Goal: Task Accomplishment & Management: Manage account settings

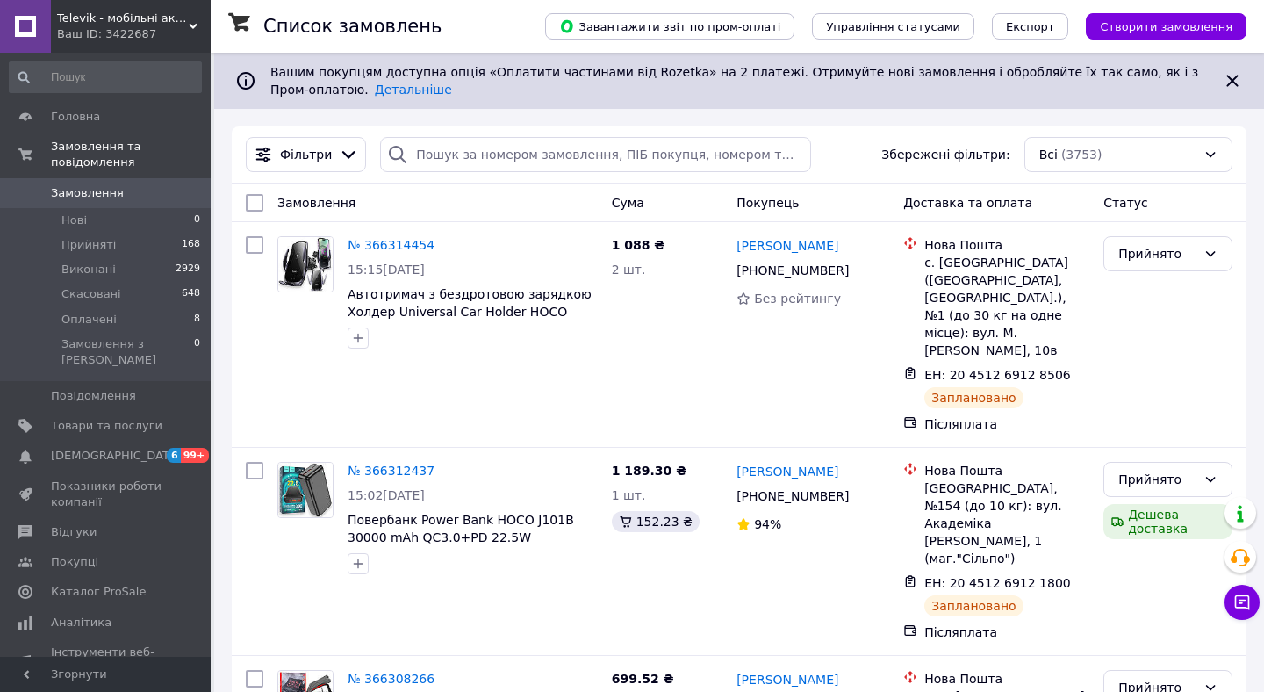
scroll to position [42, 0]
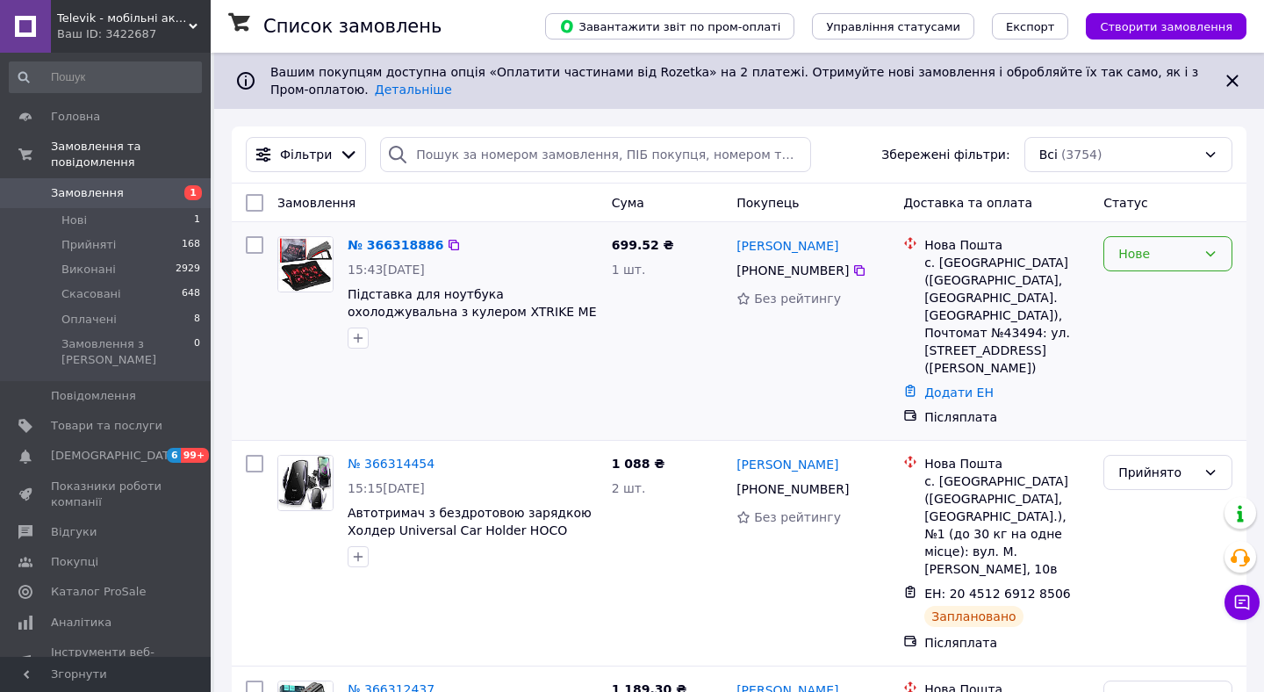
click at [1144, 255] on div "Нове" at bounding box center [1158, 253] width 78 height 19
click at [1124, 303] on li "Прийнято" at bounding box center [1168, 293] width 127 height 32
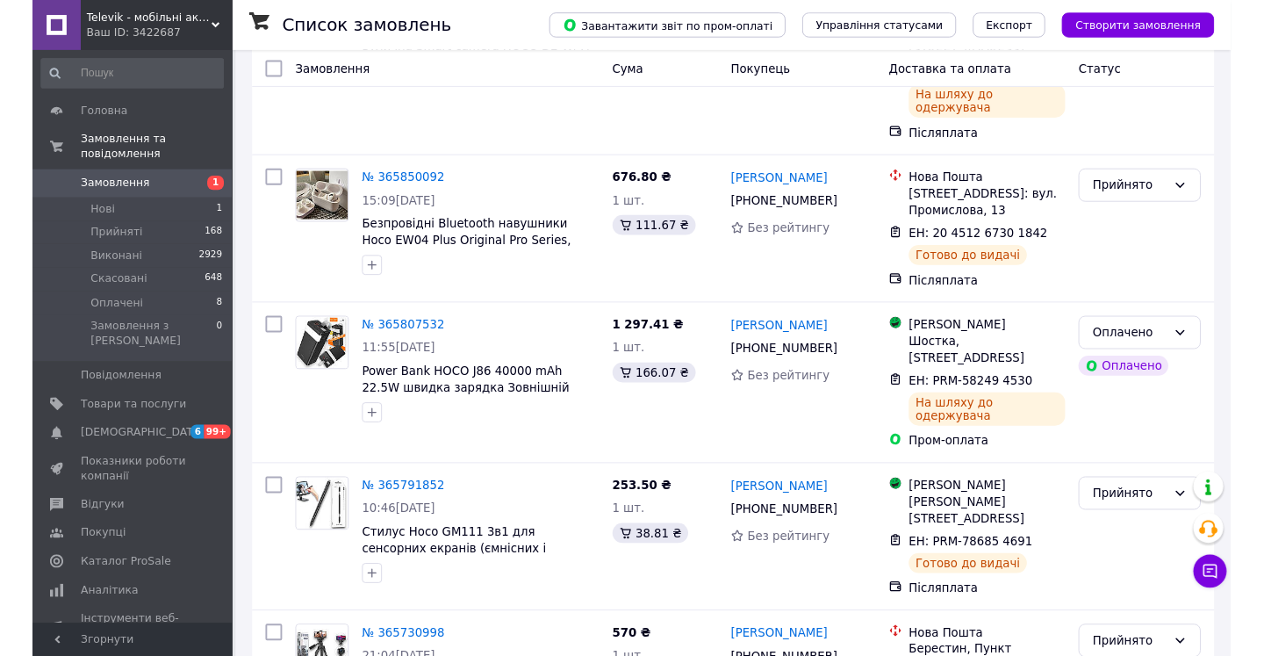
scroll to position [8424, 0]
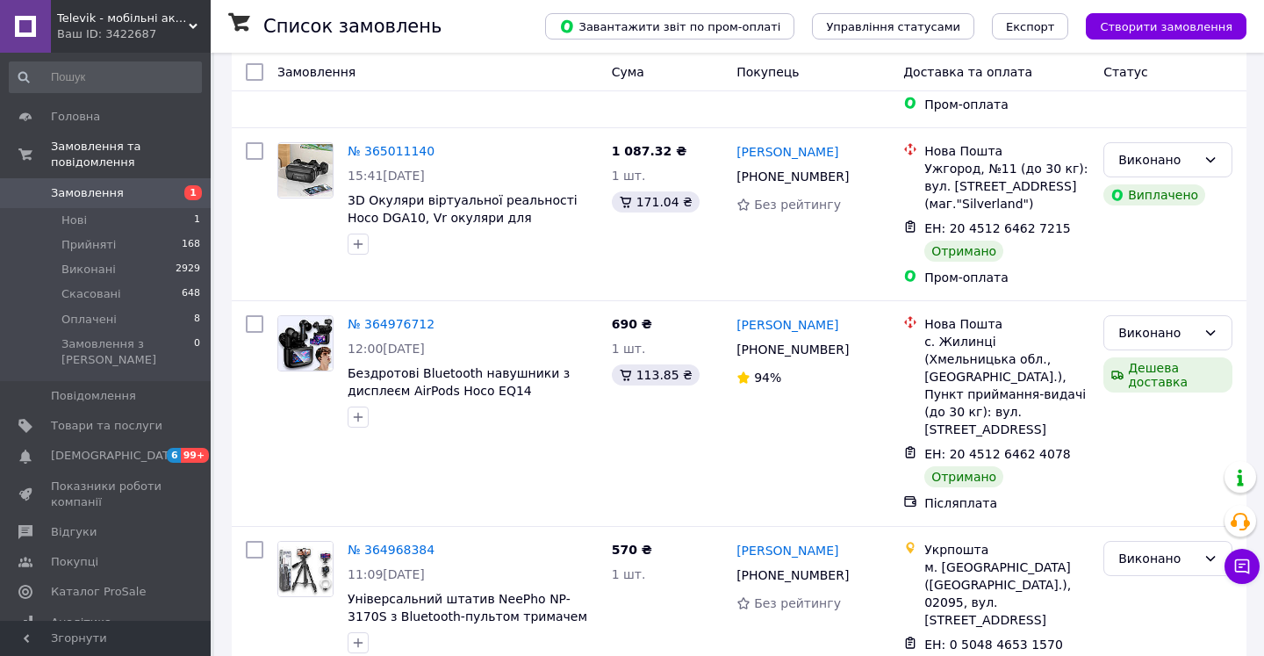
scroll to position [8791, 0]
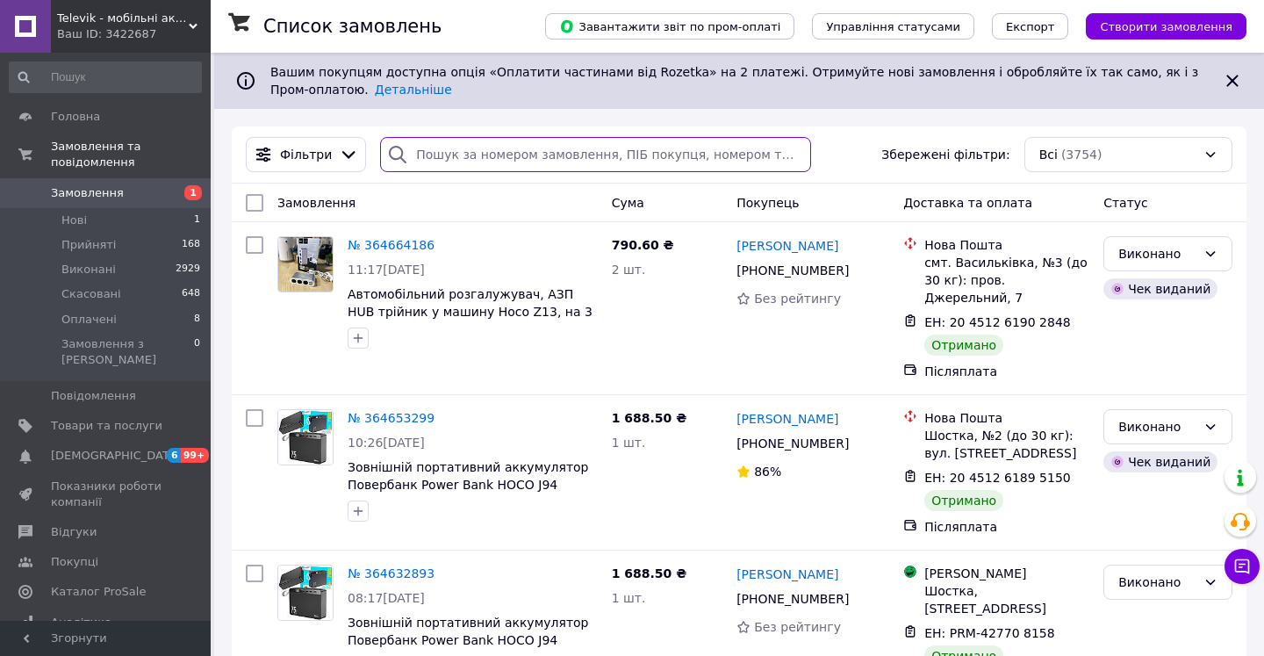
click at [463, 164] on input "search" at bounding box center [595, 154] width 431 height 35
paste input "364848500"
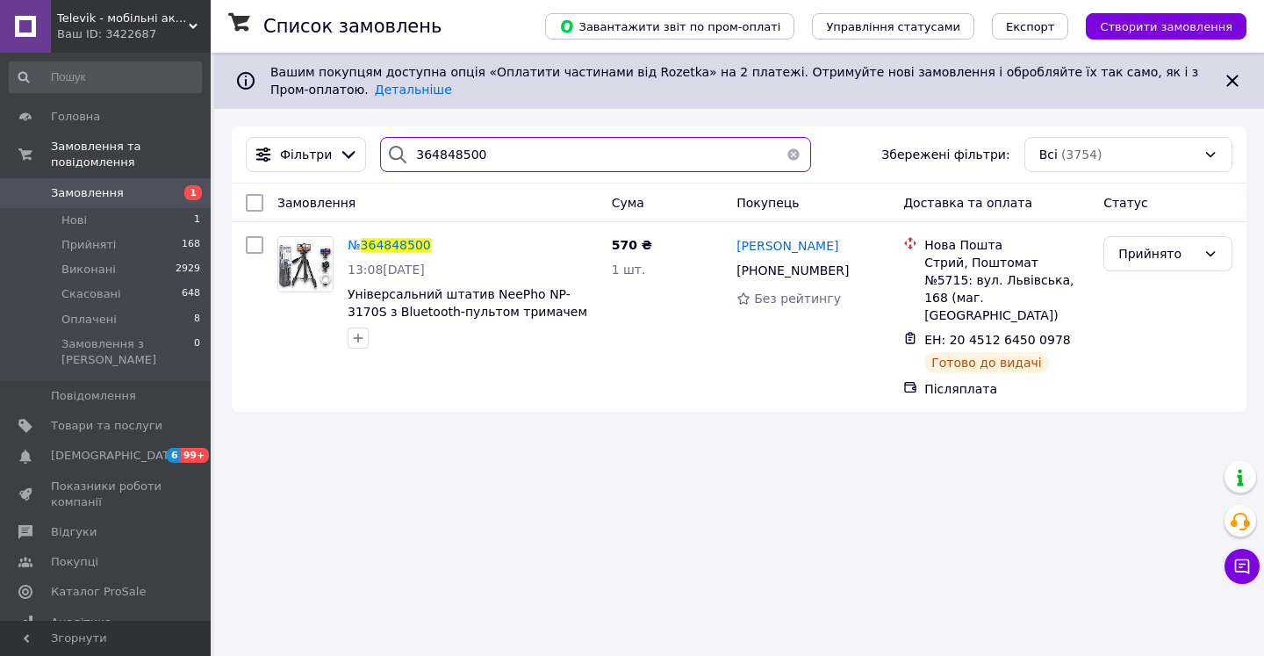
click at [441, 157] on input "364848500" at bounding box center [595, 154] width 431 height 35
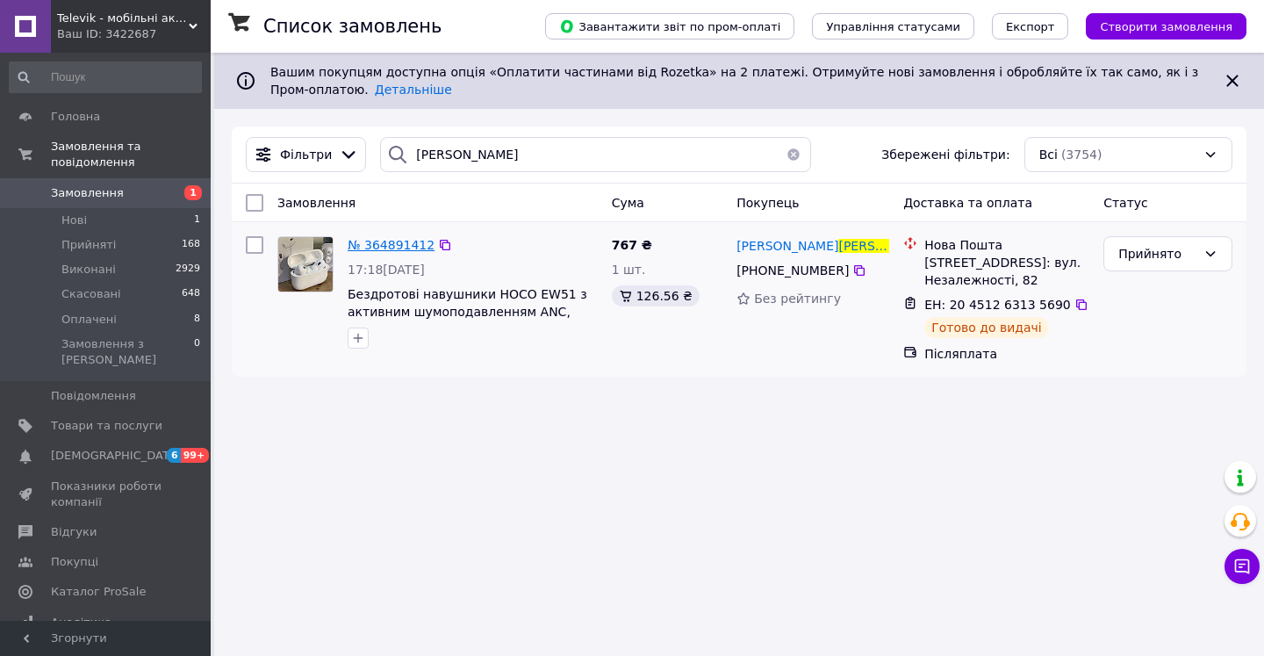
click at [395, 246] on span "№ 364891412" at bounding box center [391, 245] width 87 height 14
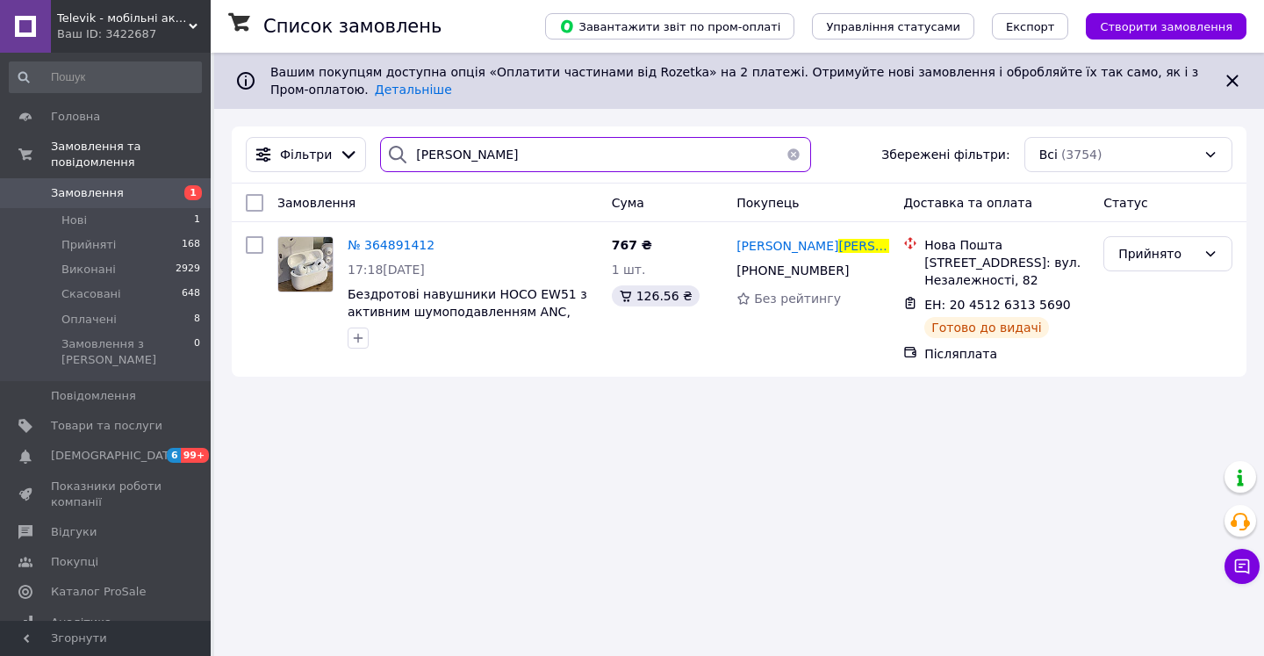
click at [448, 161] on input "навроцький" at bounding box center [595, 154] width 431 height 35
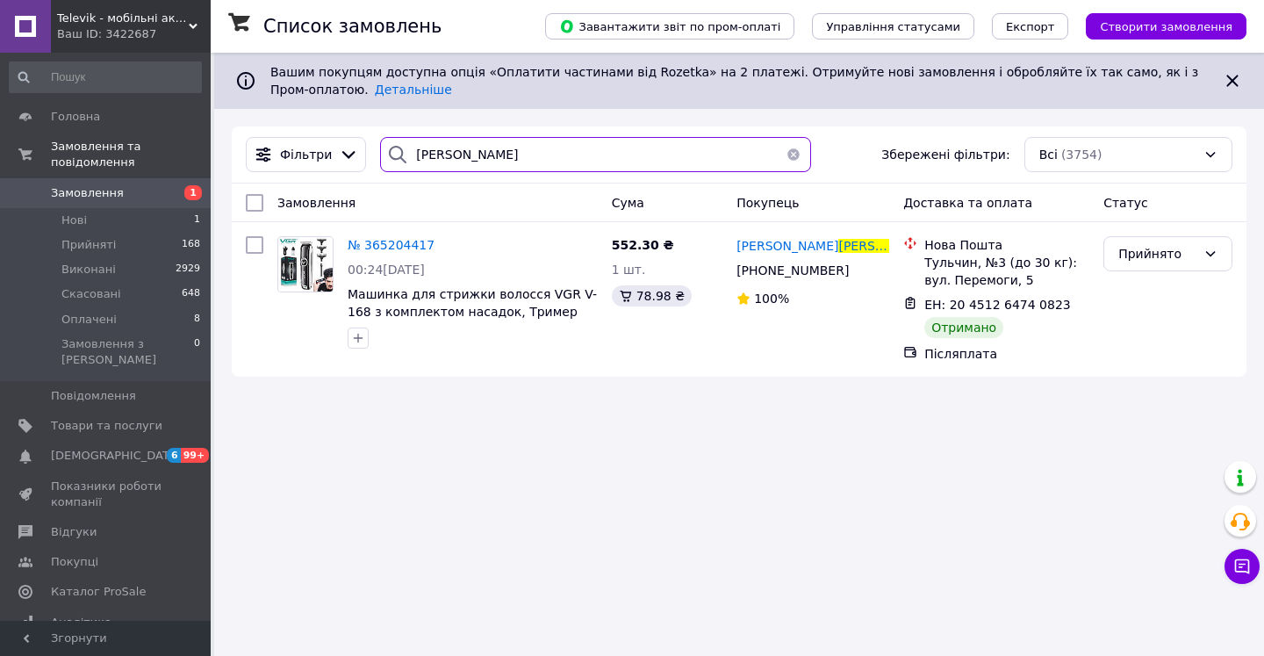
type input "вершигора"
click at [793, 148] on button "button" at bounding box center [793, 154] width 35 height 35
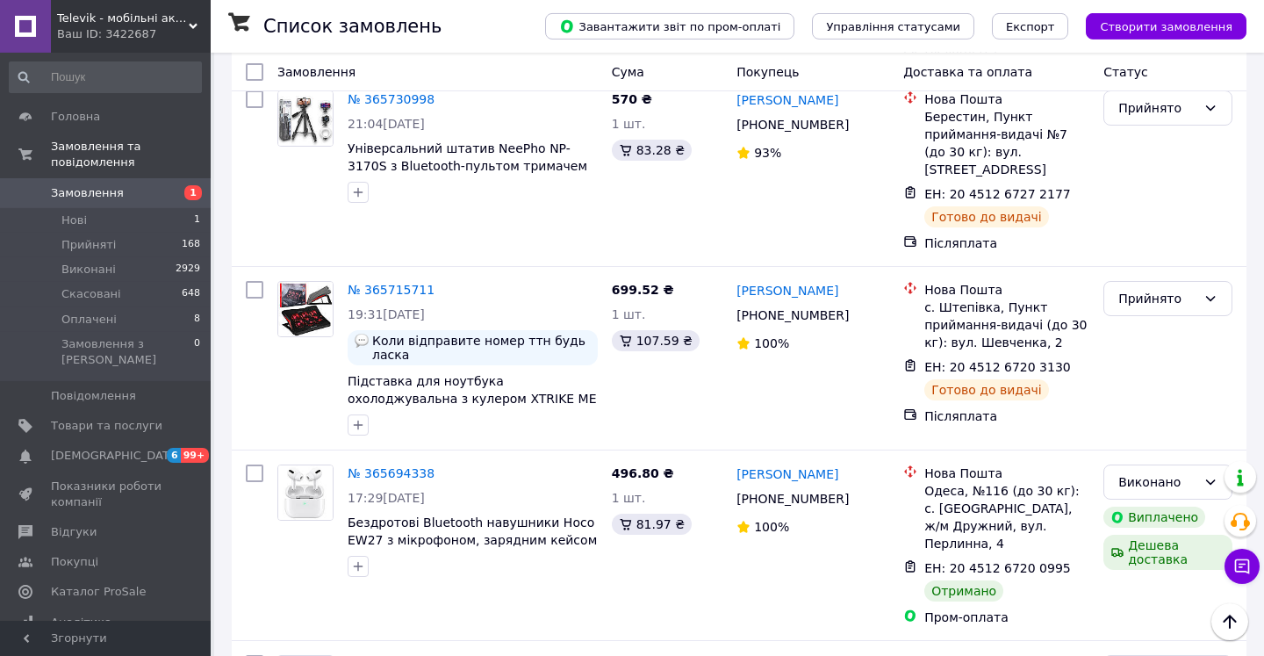
scroll to position [8460, 0]
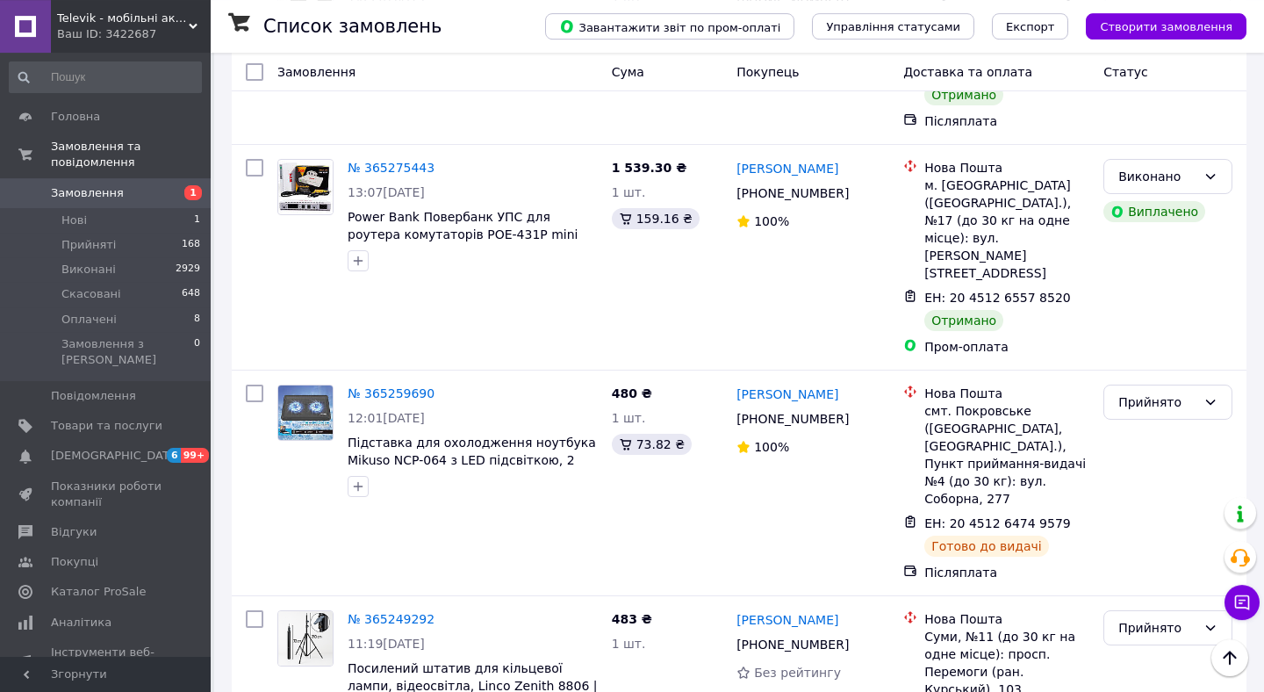
scroll to position [3424, 0]
click at [378, 387] on link "№ 365259690" at bounding box center [391, 394] width 87 height 14
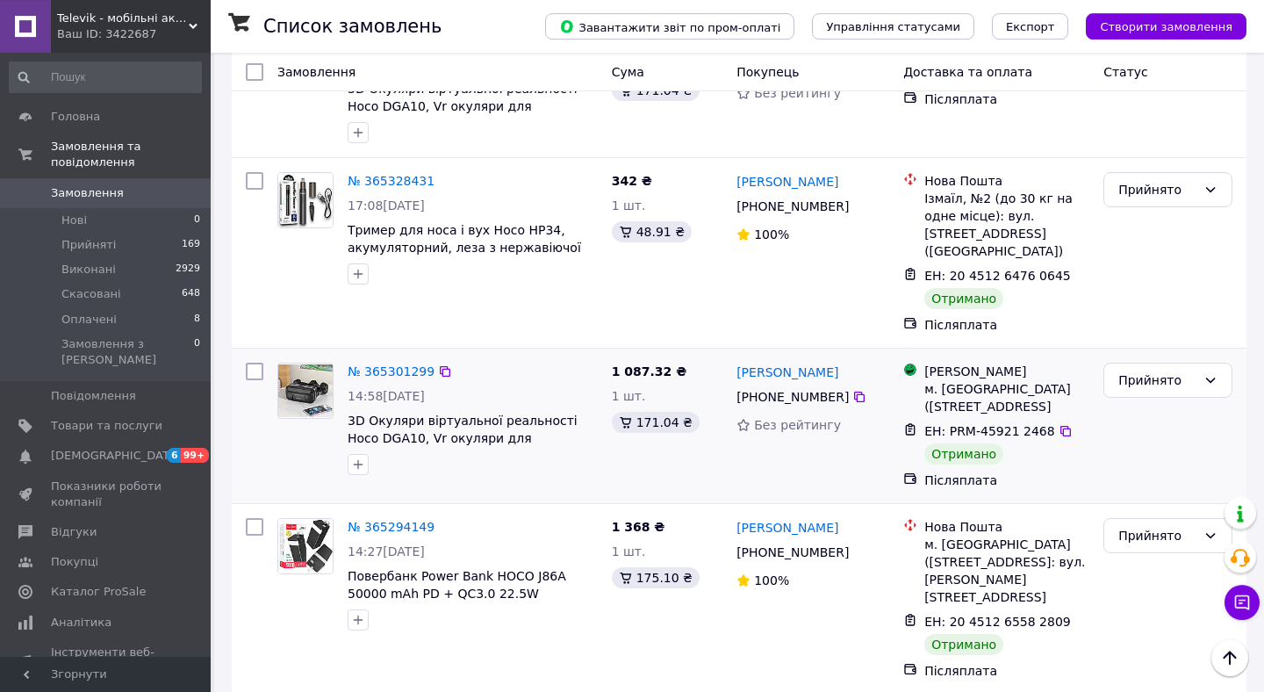
scroll to position [2883, 0]
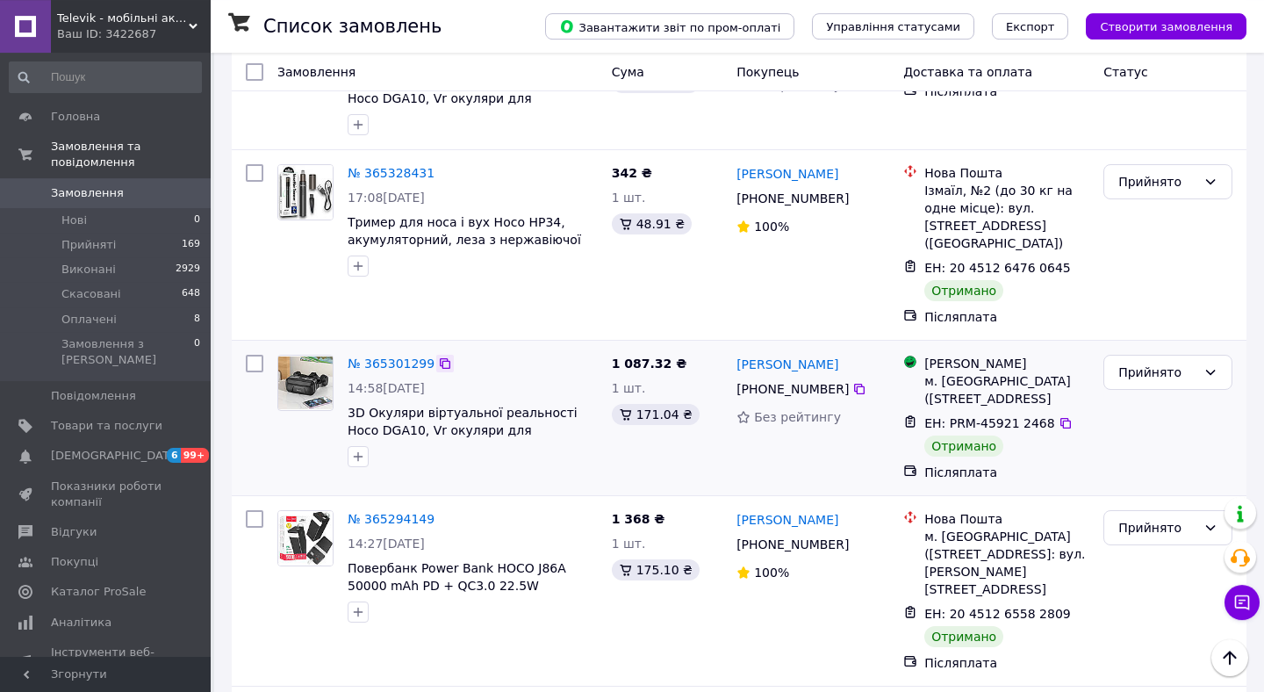
click at [441, 356] on icon at bounding box center [445, 363] width 14 height 14
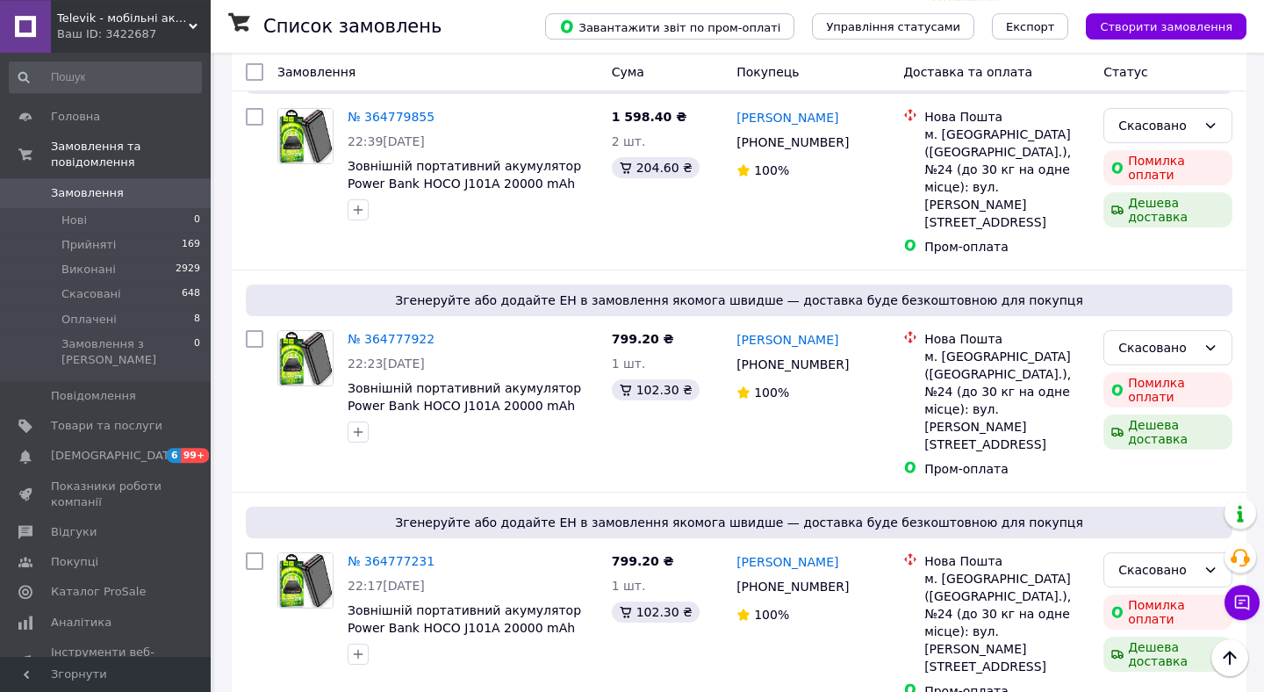
scroll to position [8755, 0]
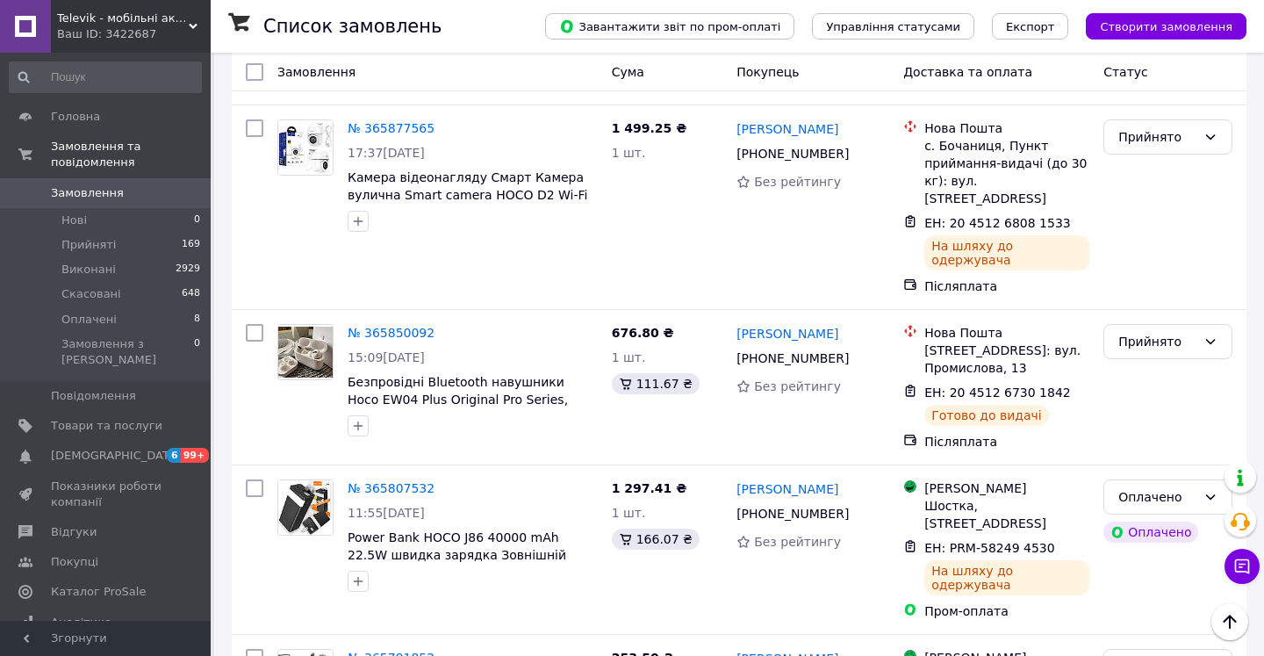
scroll to position [8460, 0]
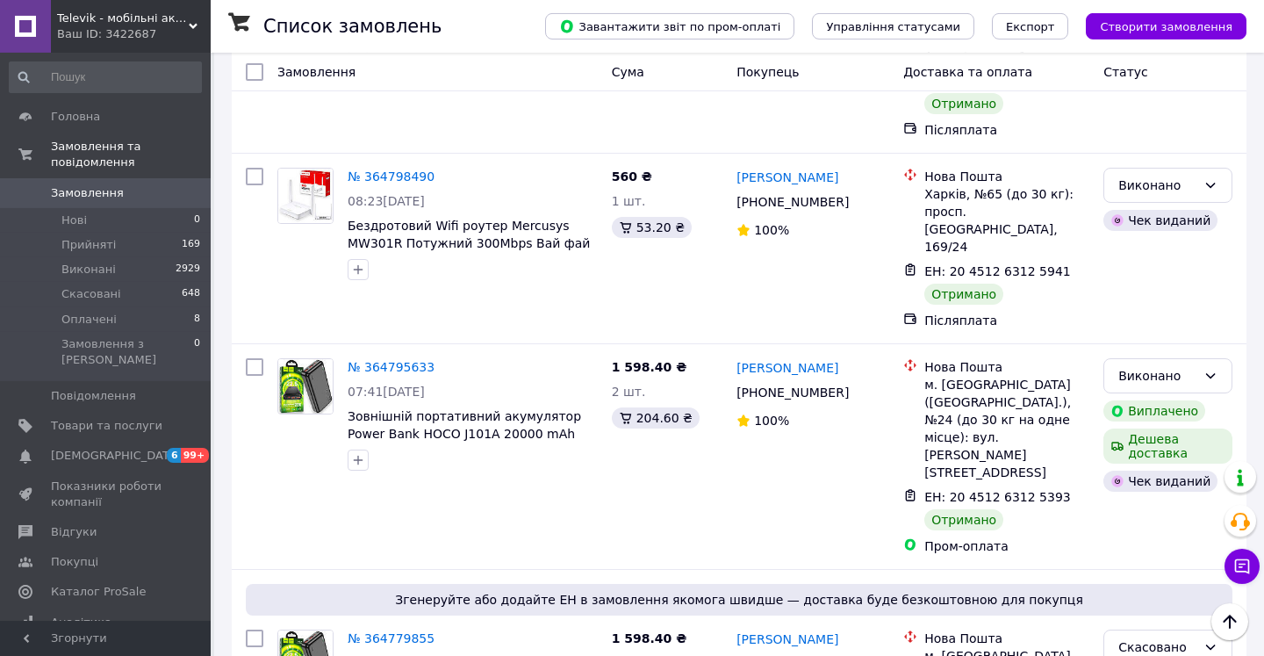
scroll to position [8791, 0]
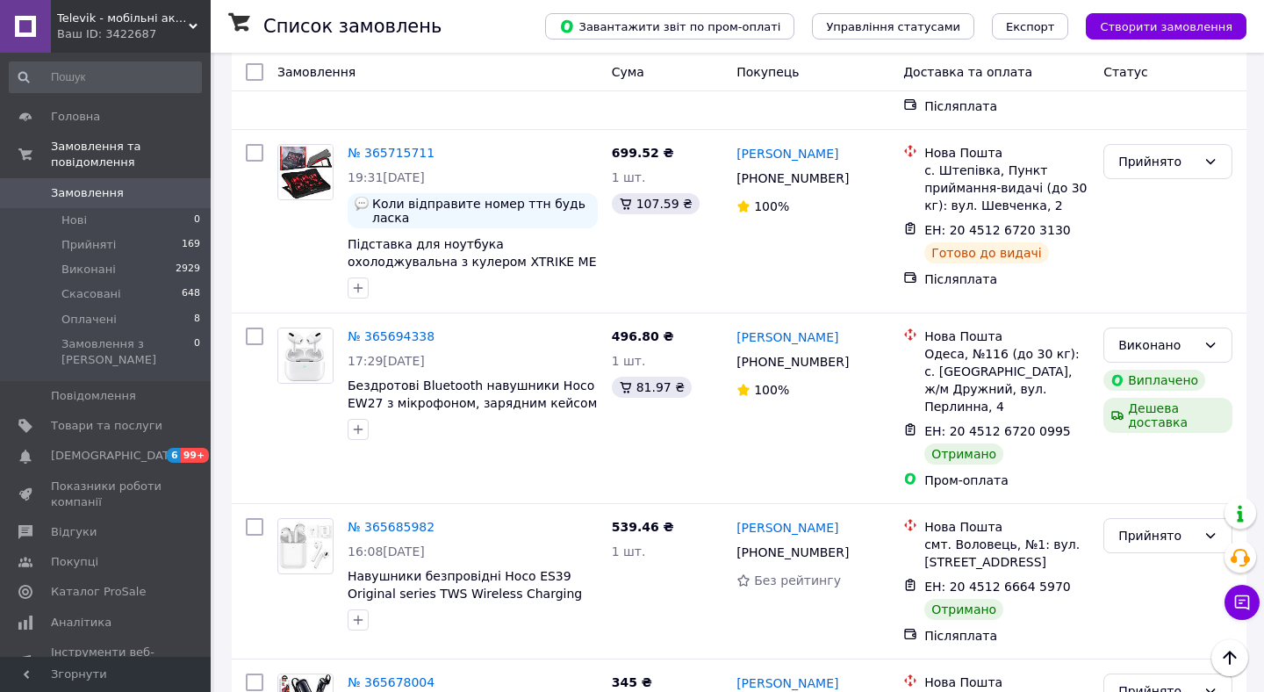
scroll to position [8424, 0]
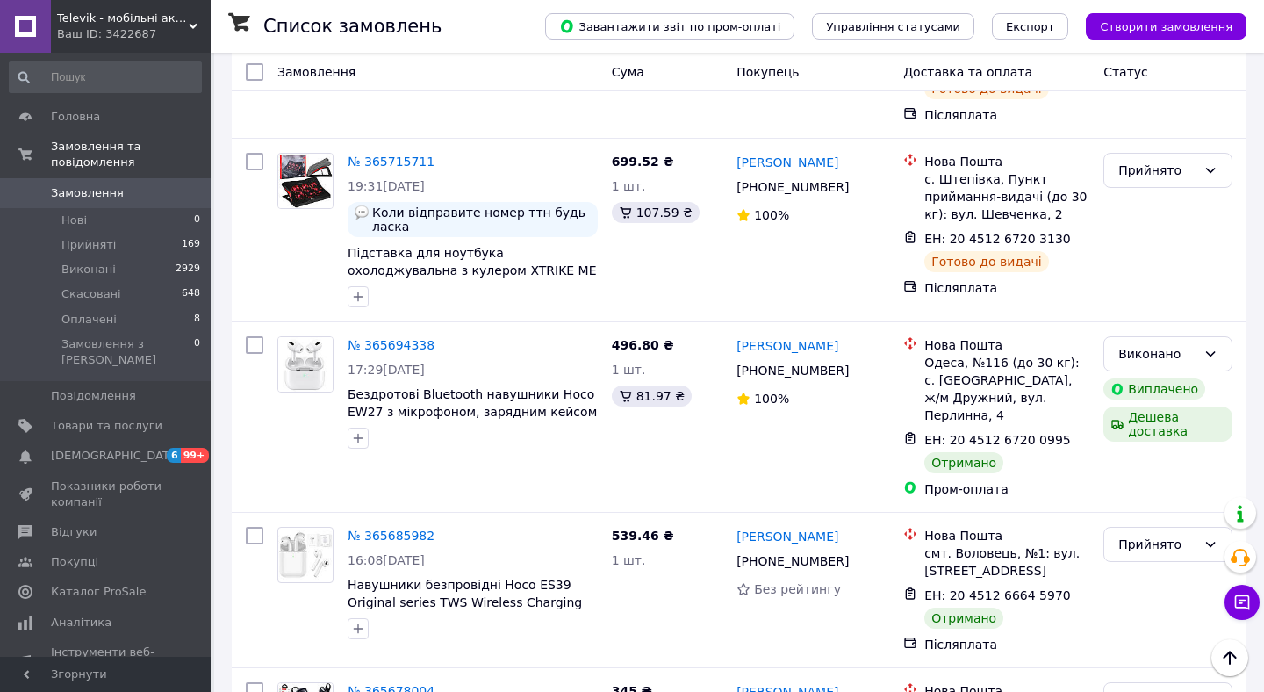
scroll to position [8395, 0]
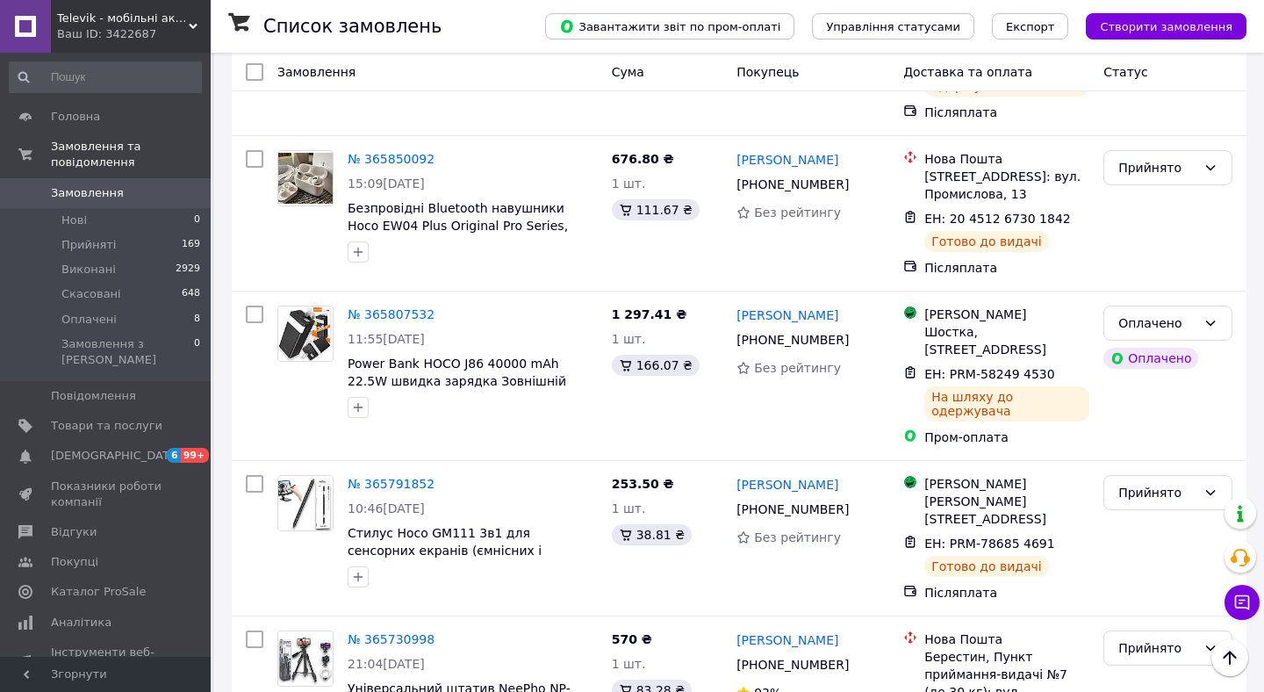
scroll to position [7733, 0]
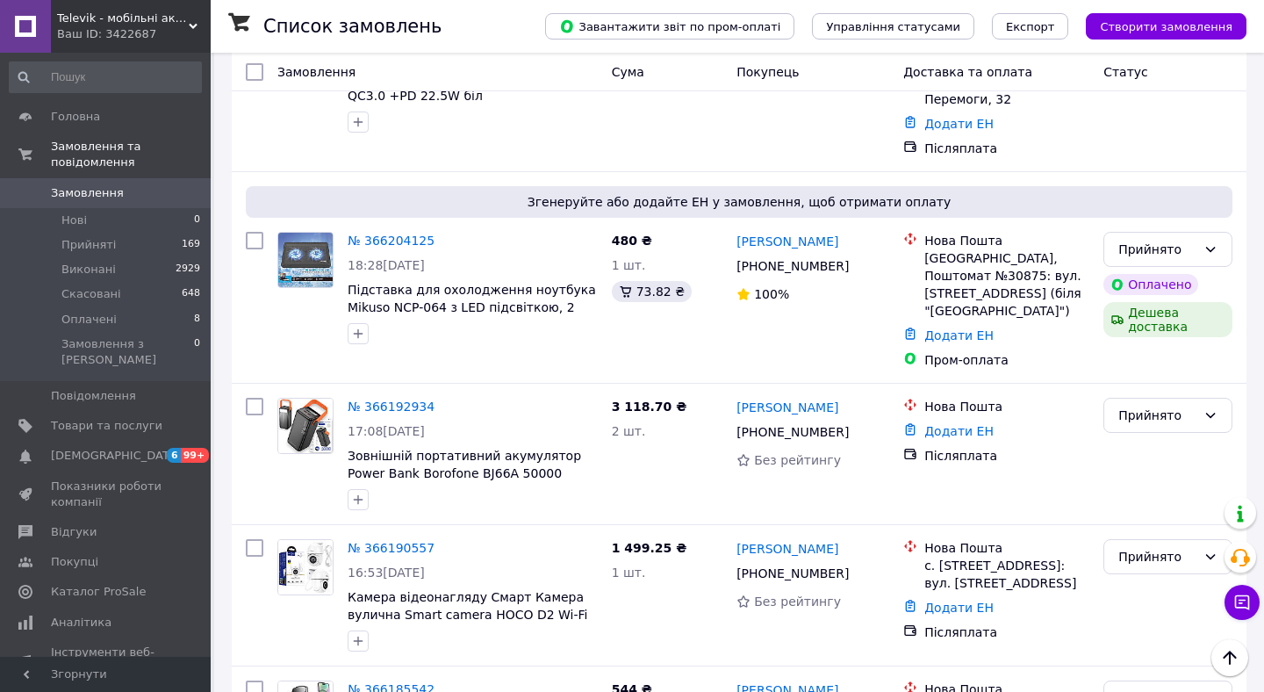
scroll to position [2348, 0]
click at [447, 682] on icon at bounding box center [445, 687] width 11 height 11
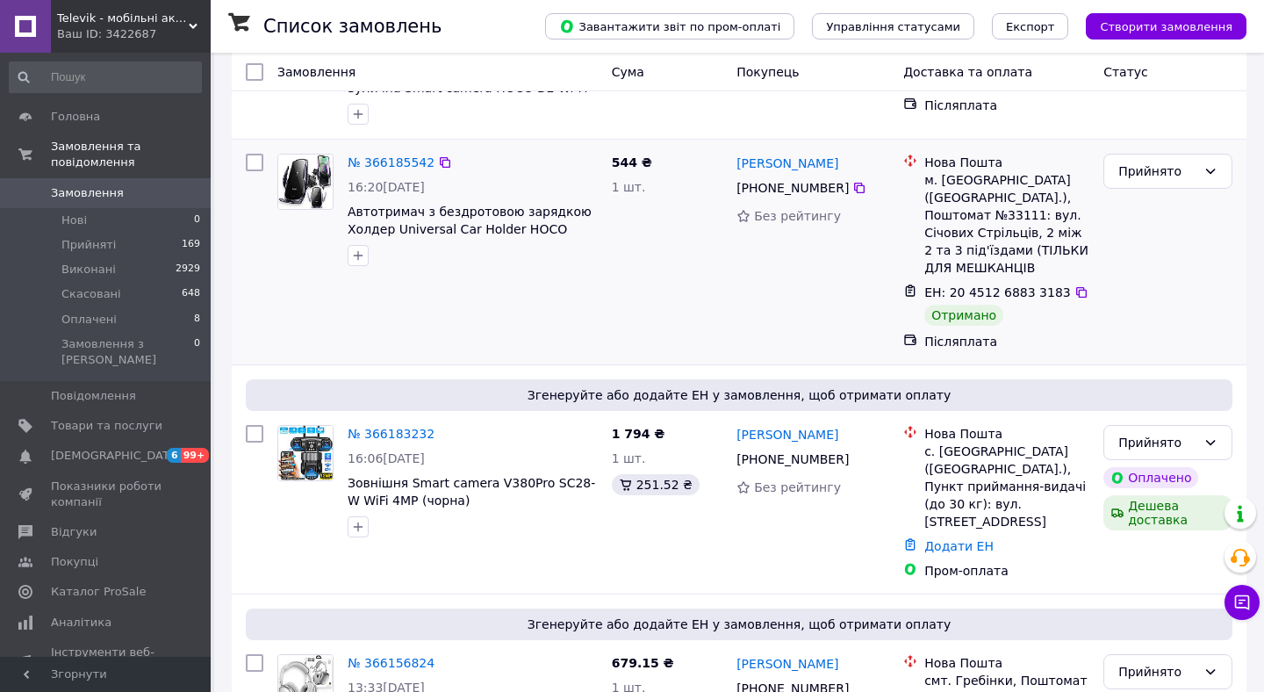
scroll to position [2775, 0]
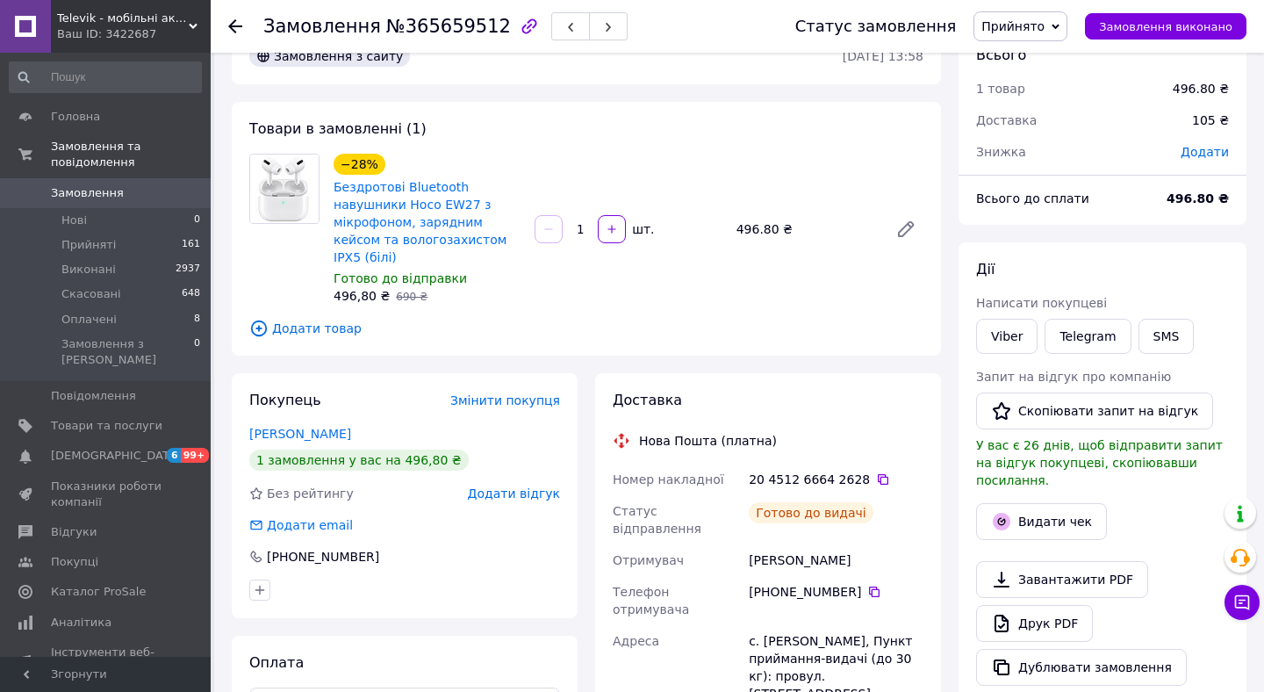
scroll to position [43, 0]
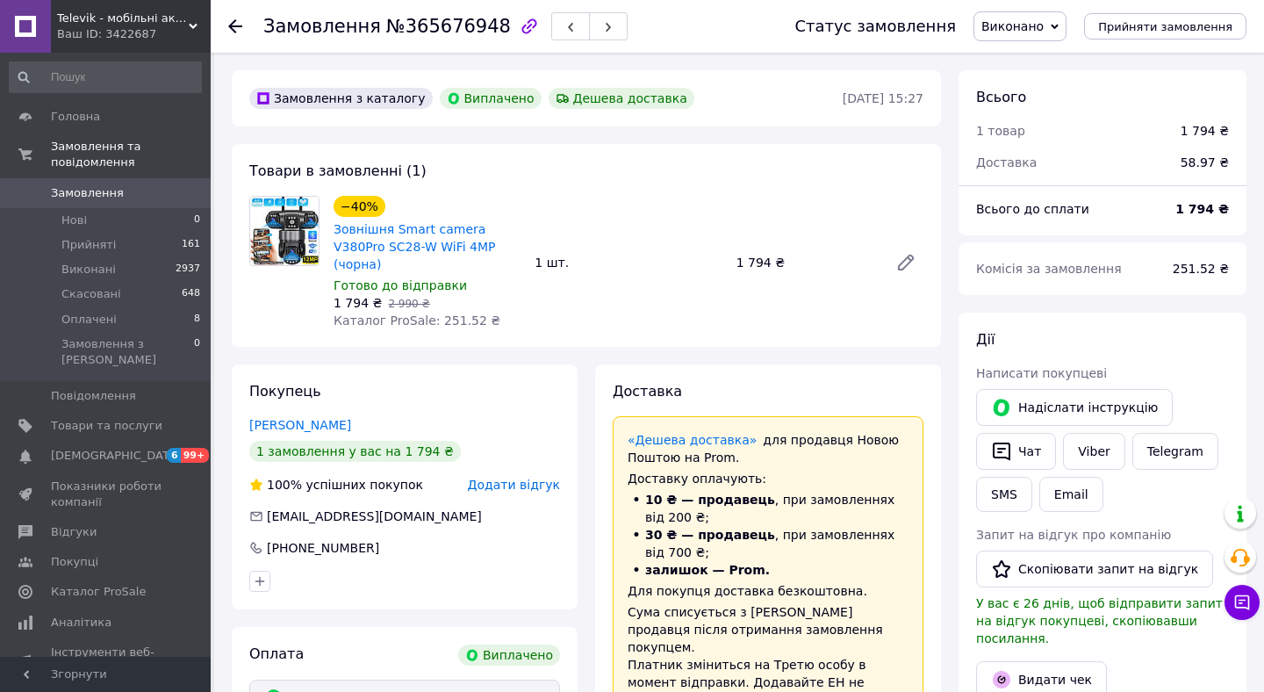
scroll to position [137, 0]
click at [1085, 439] on link "Viber" at bounding box center [1093, 451] width 61 height 37
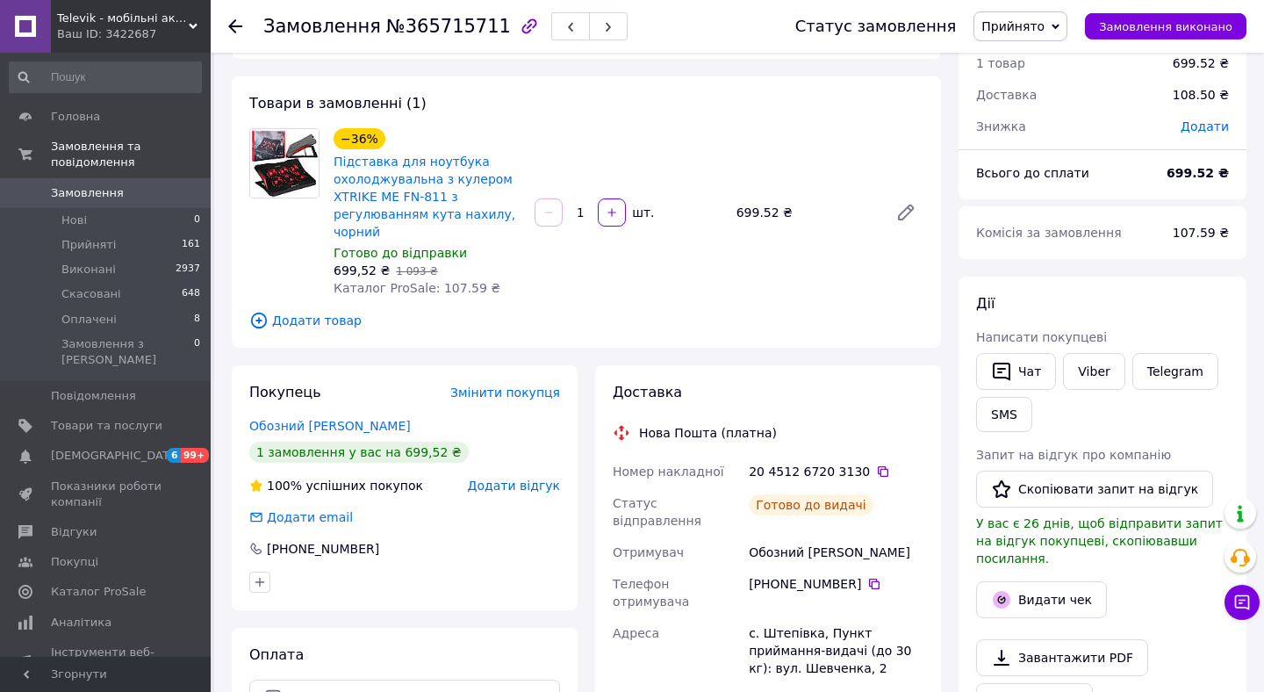
scroll to position [52, 0]
